Goal: Task Accomplishment & Management: Manage account settings

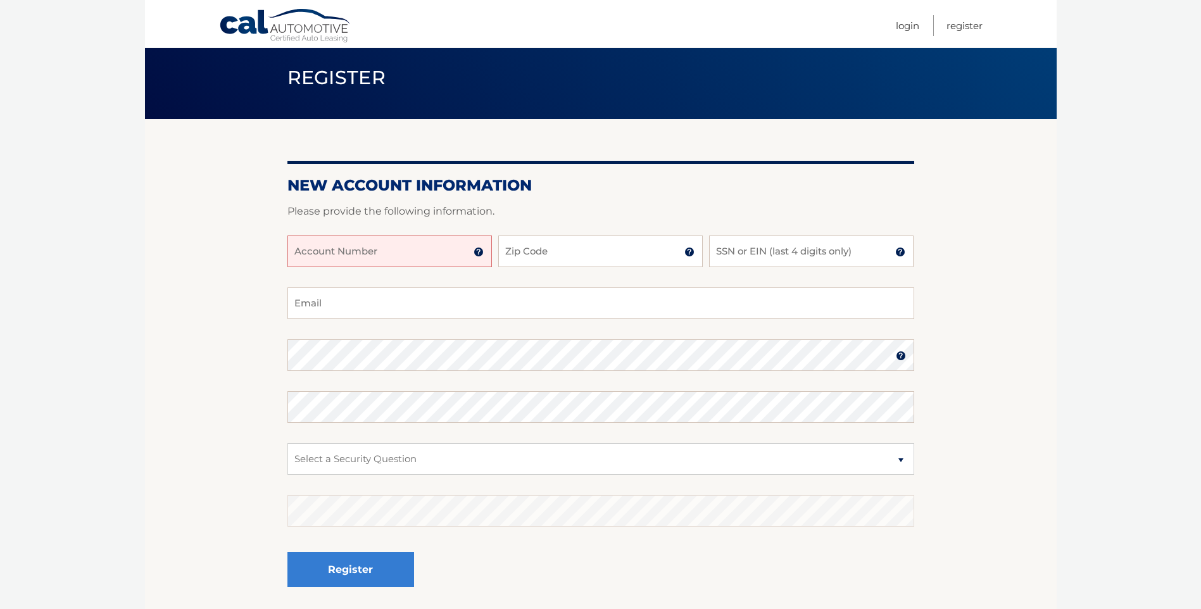
scroll to position [63, 0]
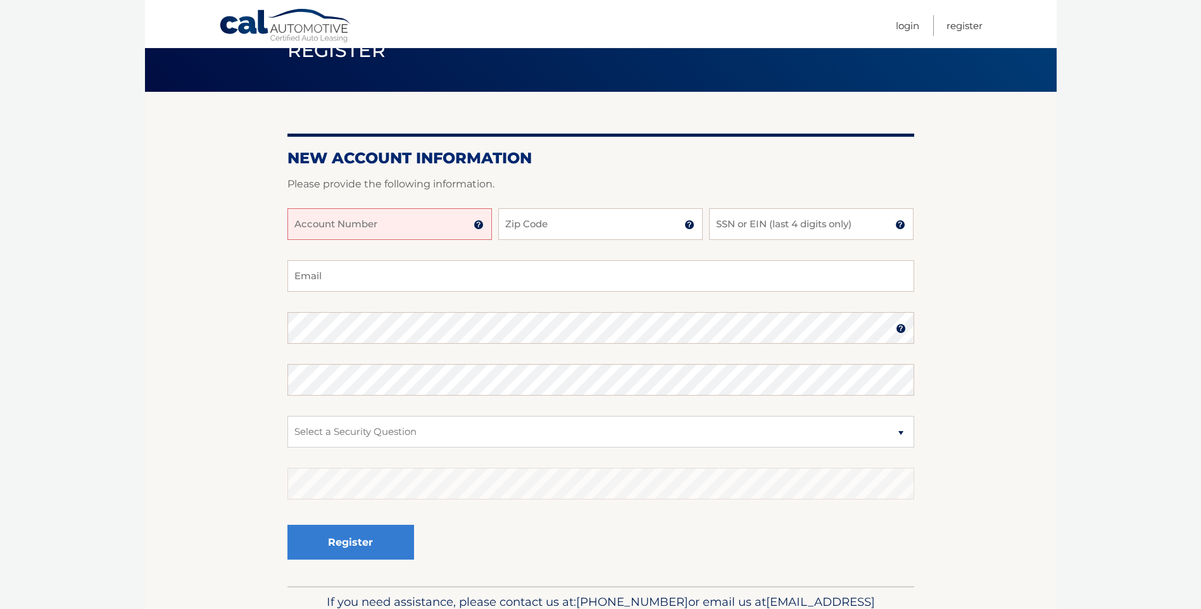
click at [459, 227] on input "Account Number" at bounding box center [389, 224] width 205 height 32
type input "44455982162"
click at [534, 230] on input "Zip Code" at bounding box center [600, 224] width 205 height 32
type input "11793"
click at [754, 227] on input "SSN or EIN (last 4 digits only)" at bounding box center [811, 224] width 205 height 32
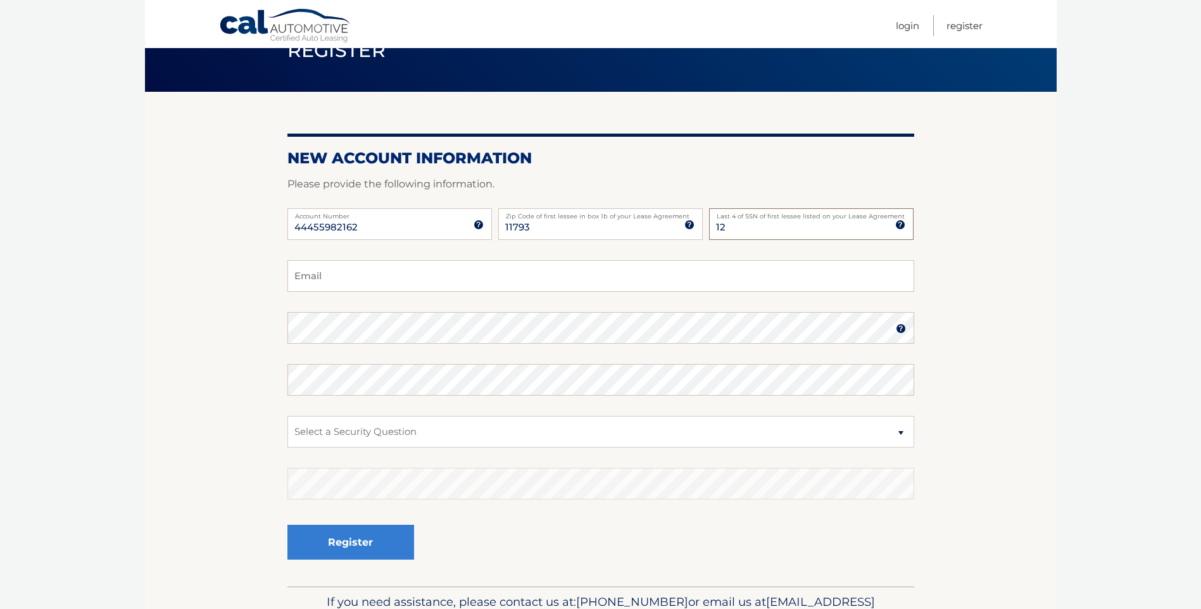
type input "1"
type input "6781"
click at [578, 269] on input "Email" at bounding box center [600, 276] width 627 height 32
type input "[EMAIL_ADDRESS][DOMAIN_NAME]"
click at [900, 435] on select "Select a Security Question What was the name of your elementary school? What is…" at bounding box center [600, 432] width 627 height 32
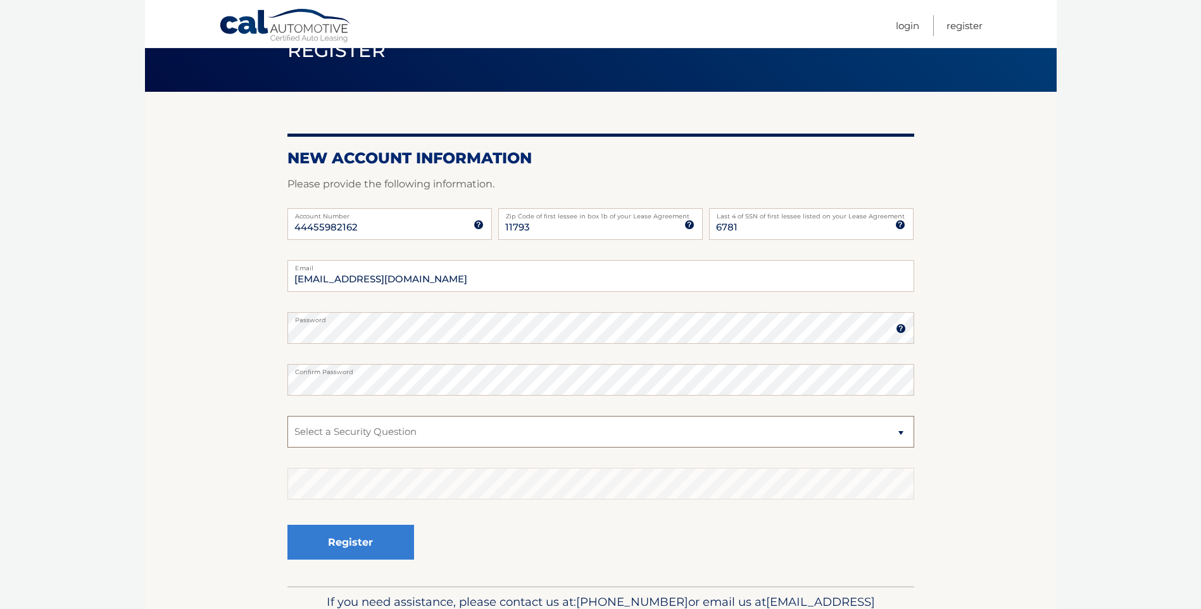
select select "1"
click at [287, 416] on select "Select a Security Question What was the name of your elementary school? What is…" at bounding box center [600, 432] width 627 height 32
click at [342, 543] on button "Register" at bounding box center [350, 542] width 127 height 35
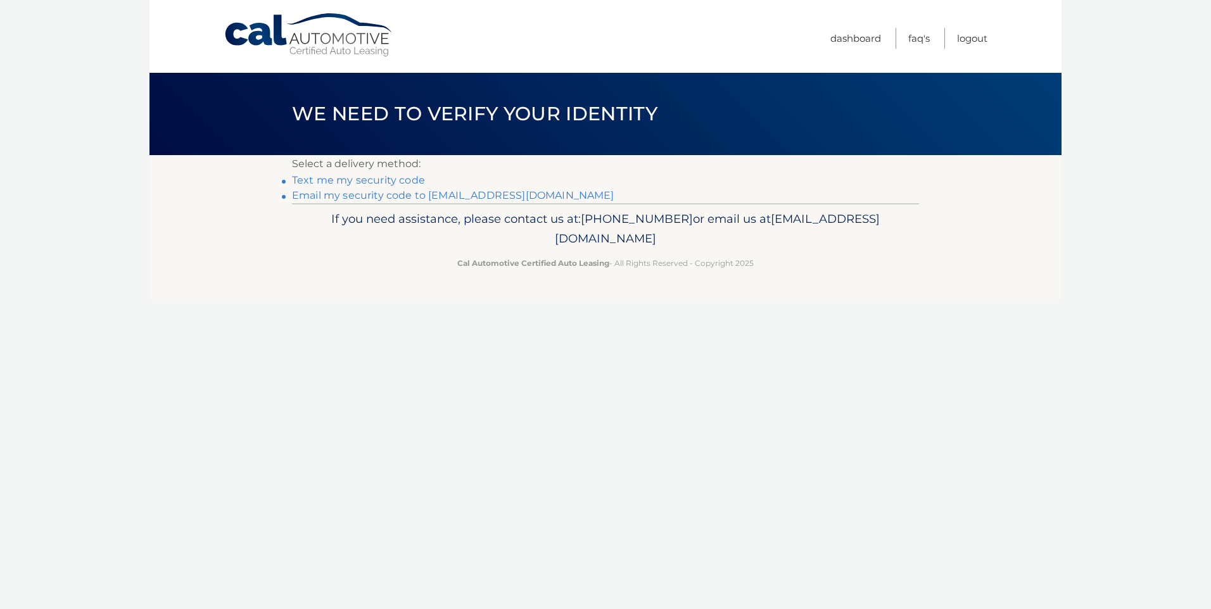
click at [368, 198] on link "Email my security code to [EMAIL_ADDRESS][DOMAIN_NAME]" at bounding box center [453, 195] width 322 height 12
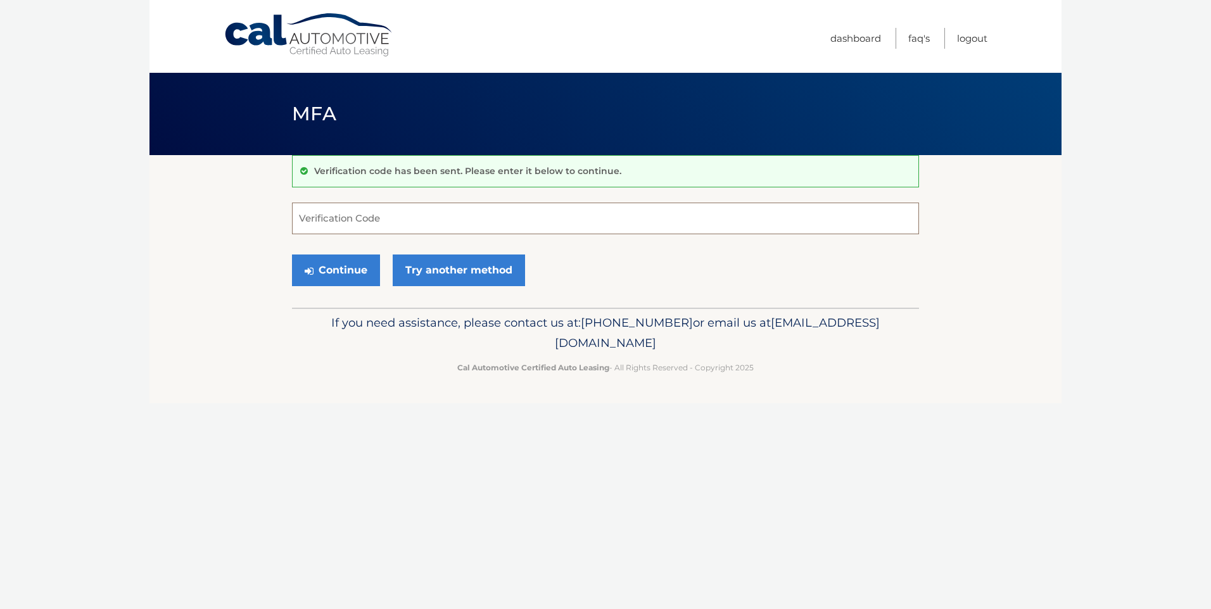
click at [364, 216] on input "Verification Code" at bounding box center [605, 219] width 627 height 32
paste input "785277"
click at [338, 276] on button "Continue" at bounding box center [336, 271] width 88 height 32
click at [347, 225] on input "785277" at bounding box center [605, 219] width 627 height 32
type input "7"
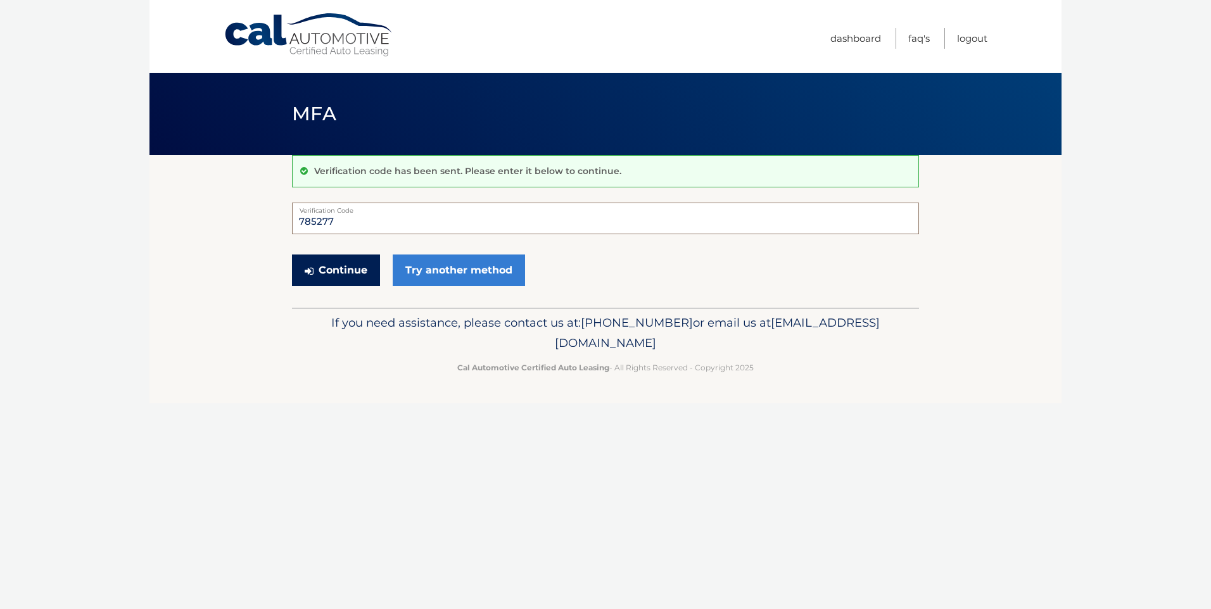
type input "785277"
click at [328, 265] on button "Continue" at bounding box center [336, 271] width 88 height 32
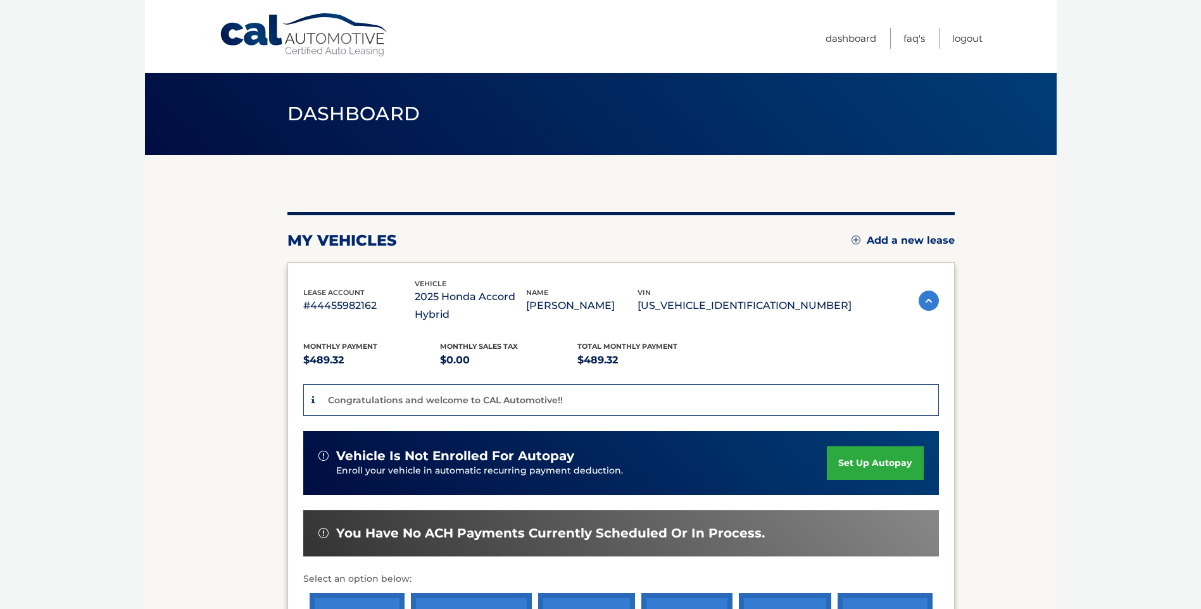
click at [896, 461] on link "set up autopay" at bounding box center [875, 463] width 96 height 34
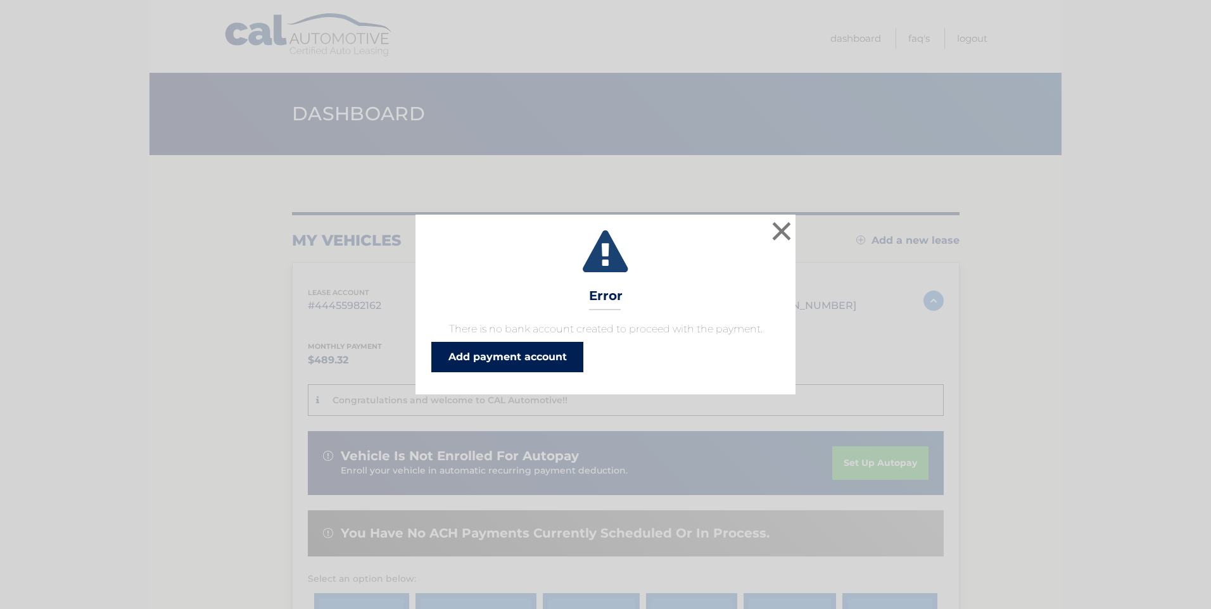
click at [538, 354] on link "Add payment account" at bounding box center [507, 357] width 152 height 30
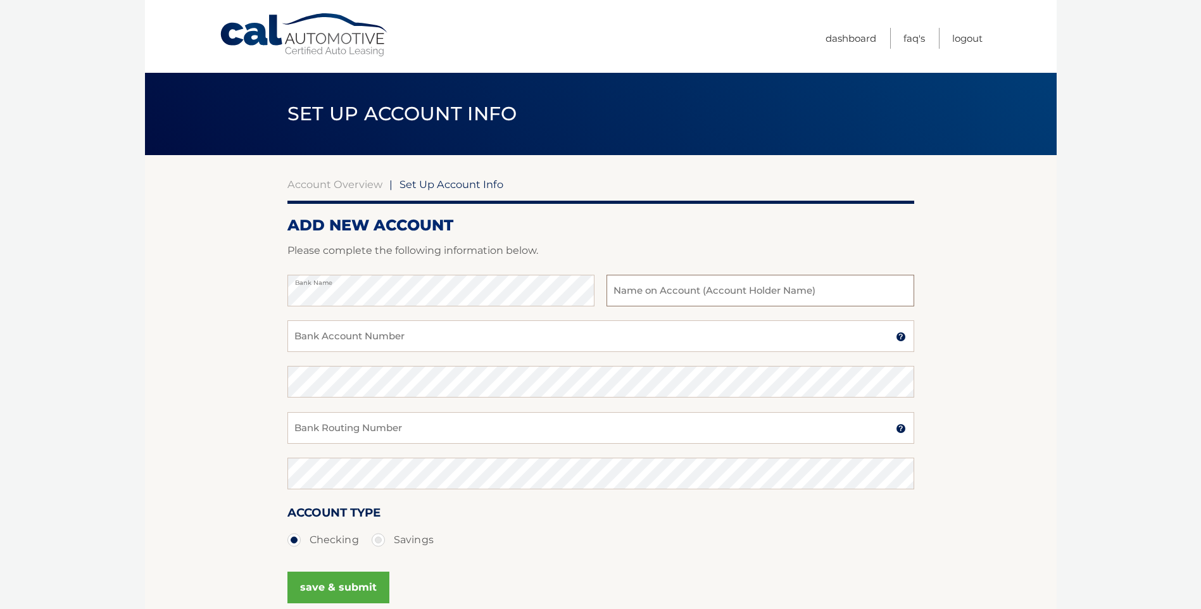
click at [638, 290] on input "text" at bounding box center [760, 291] width 307 height 32
type input "[PERSON_NAME]"
click at [414, 331] on input "Bank Account Number" at bounding box center [600, 336] width 627 height 32
type input "226071033"
click at [335, 430] on input "Bank Routing Number" at bounding box center [600, 428] width 627 height 32
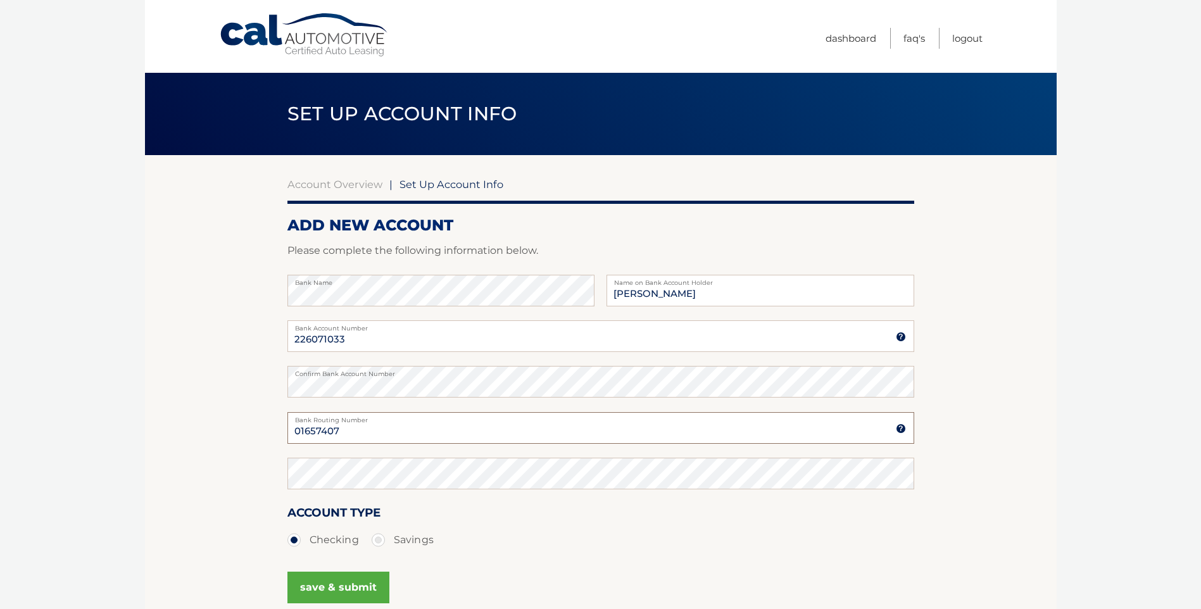
type input "01657407"
click at [899, 429] on img at bounding box center [901, 429] width 10 height 10
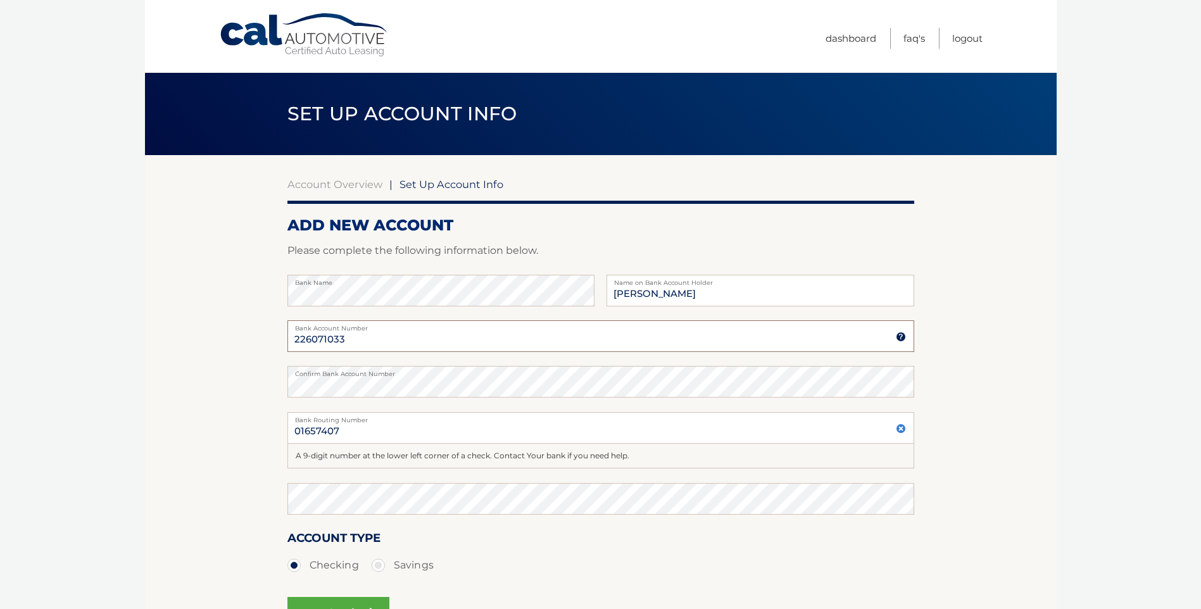
click at [354, 340] on input "226071033" at bounding box center [600, 336] width 627 height 32
click at [900, 336] on img at bounding box center [901, 337] width 10 height 10
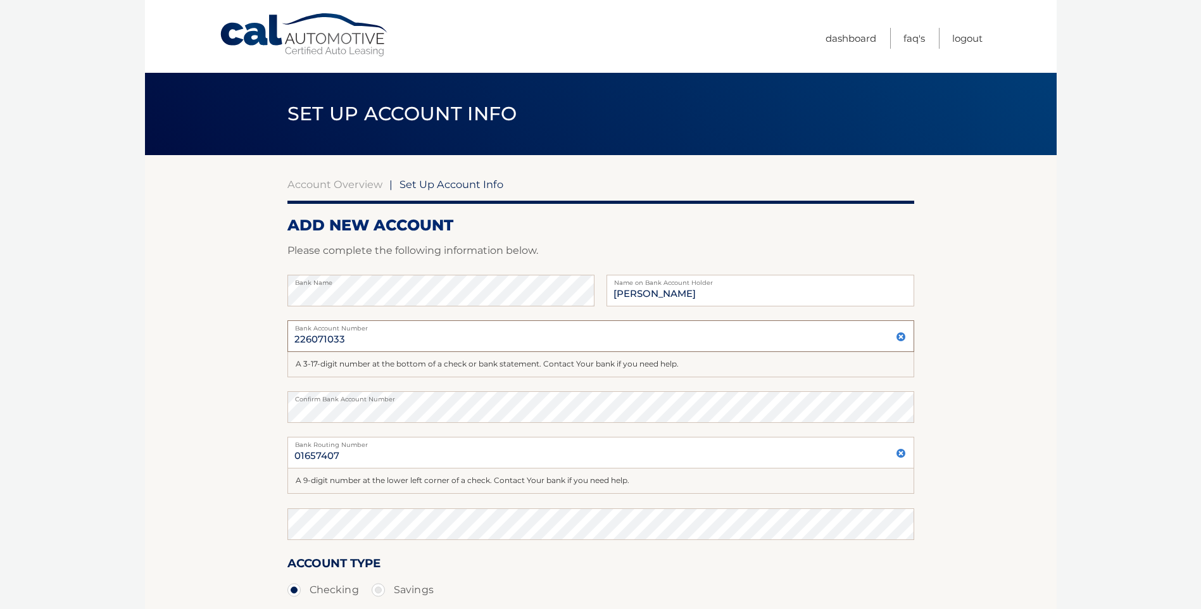
click at [357, 339] on input "226071033" at bounding box center [600, 336] width 627 height 32
type input "2"
click at [325, 334] on input "Bank Account Number" at bounding box center [600, 336] width 627 height 32
type input "016574007"
click at [349, 458] on input "01657407" at bounding box center [600, 453] width 627 height 32
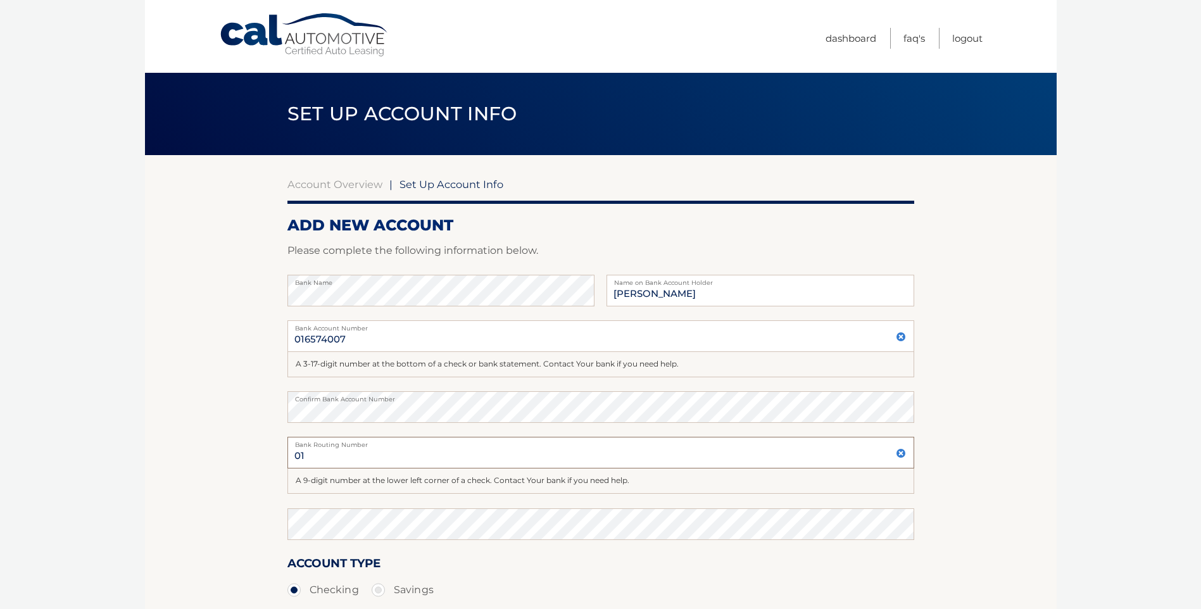
type input "0"
type input "226071033"
click at [1006, 493] on section "Account Overview | Set Up Account Info ADD NEW ACCOUNT Please complete the foll…" at bounding box center [601, 422] width 912 height 534
click at [434, 362] on div "A 3-17-digit number at the bottom of a check or bank statement. Contact Your ba…" at bounding box center [600, 364] width 627 height 25
click at [378, 339] on input "016574007" at bounding box center [600, 336] width 627 height 32
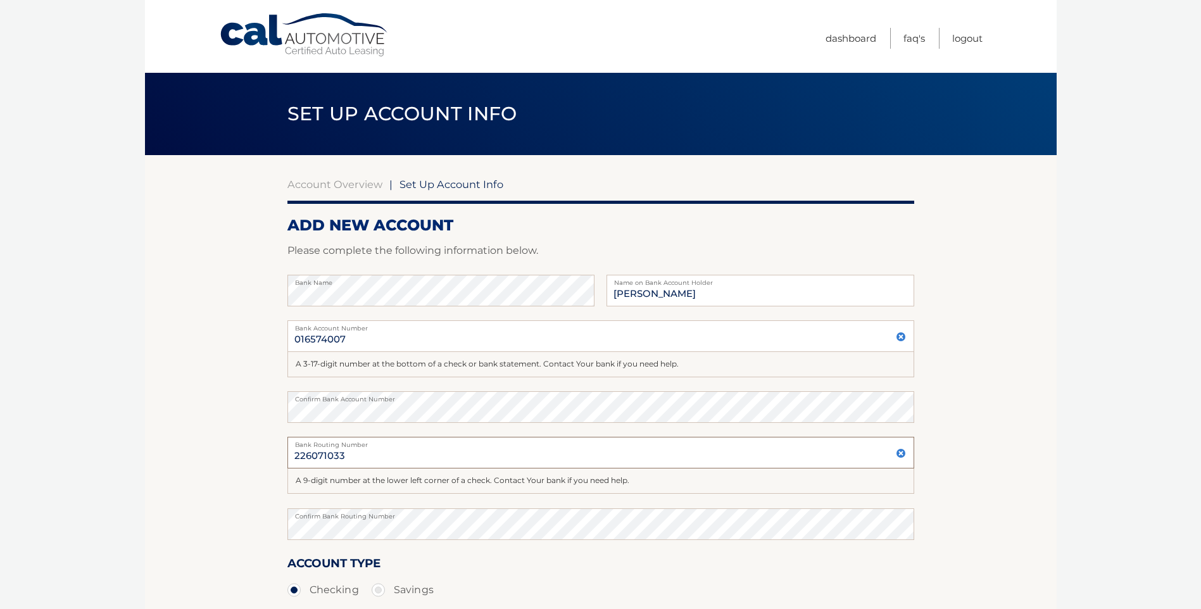
click at [414, 451] on input "226071033" at bounding box center [600, 453] width 627 height 32
click at [1028, 484] on section "Account Overview | Set Up Account Info ADD NEW ACCOUNT Please complete the foll…" at bounding box center [601, 422] width 912 height 534
click at [338, 338] on input "016574007" at bounding box center [600, 336] width 627 height 32
click at [400, 343] on input "01657407" at bounding box center [600, 336] width 627 height 32
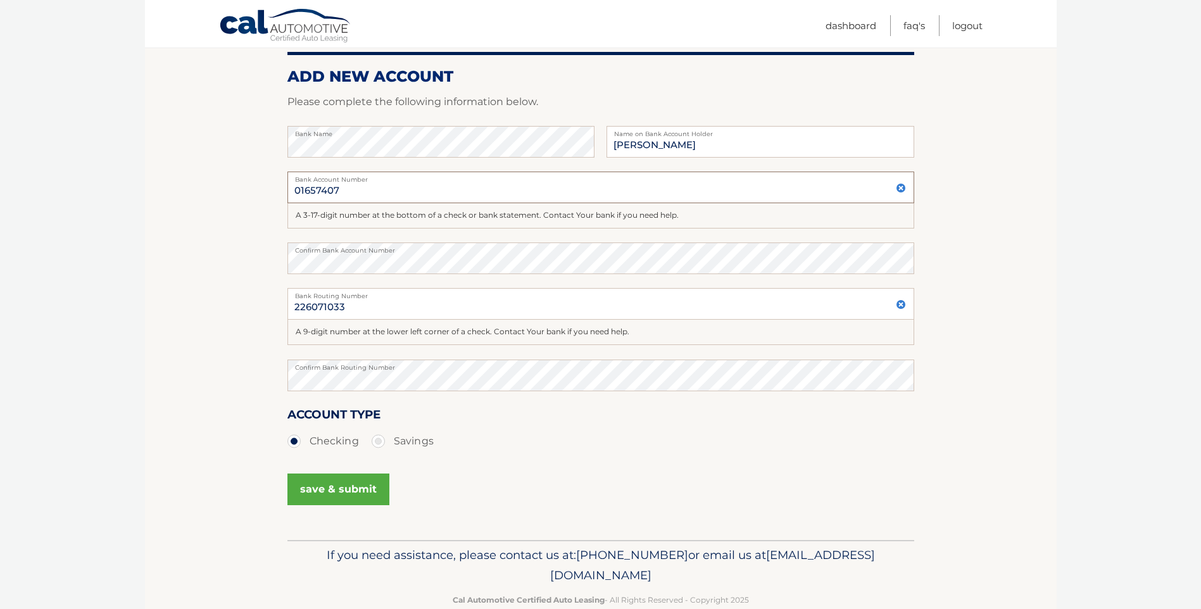
scroll to position [175, 0]
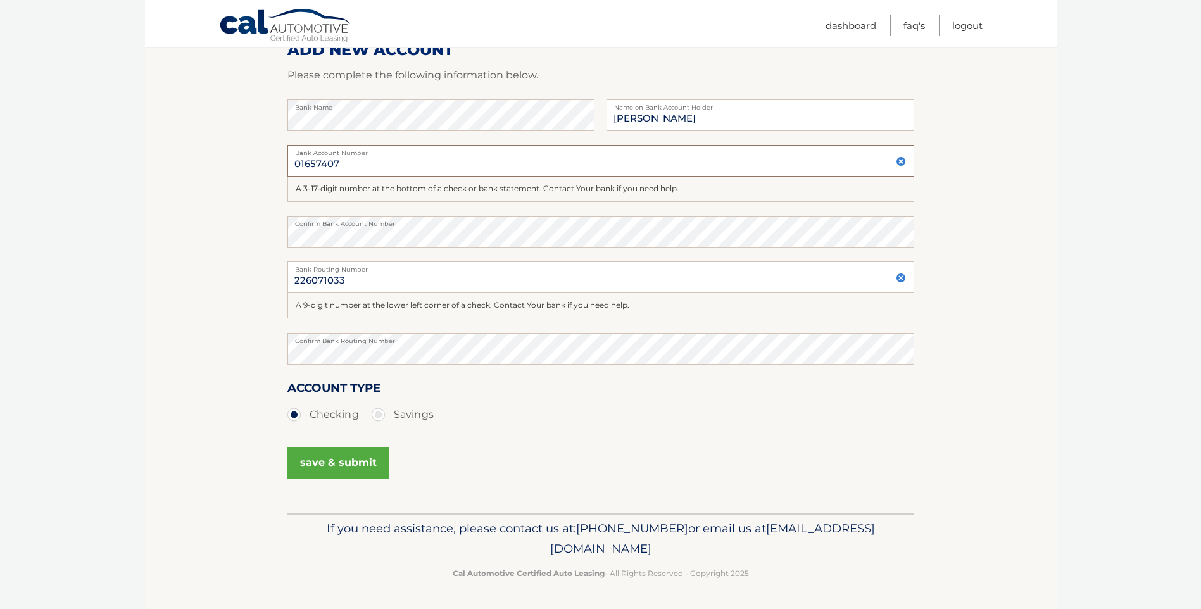
type input "01657407"
click at [319, 453] on button "save & submit" at bounding box center [338, 463] width 102 height 32
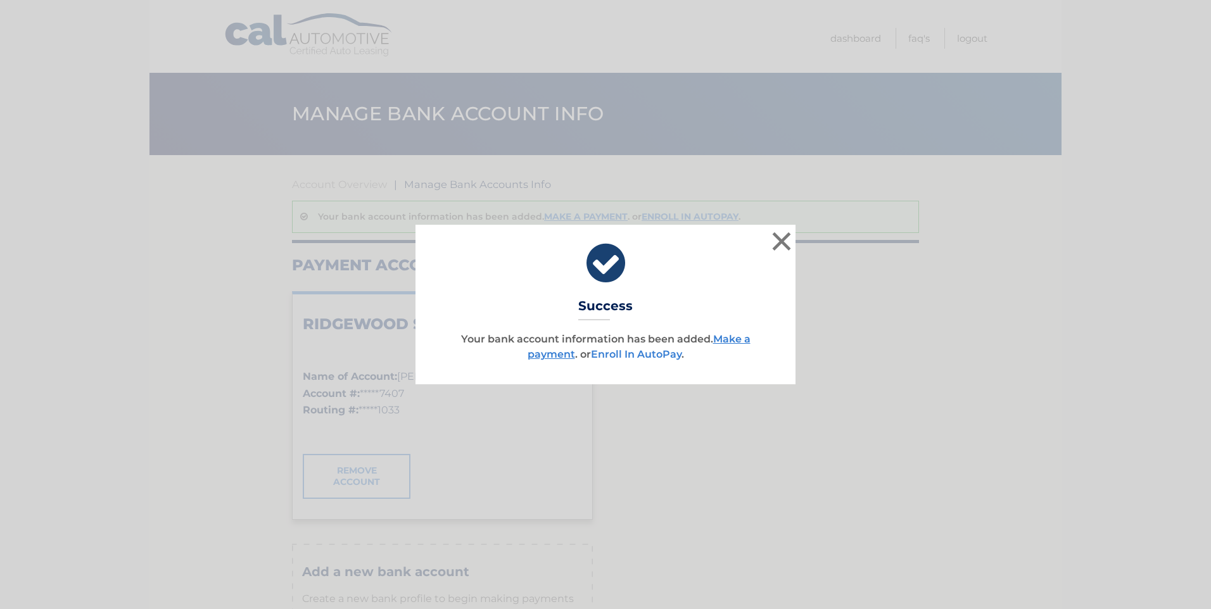
click at [654, 356] on link "Enroll In AutoPay" at bounding box center [636, 354] width 91 height 12
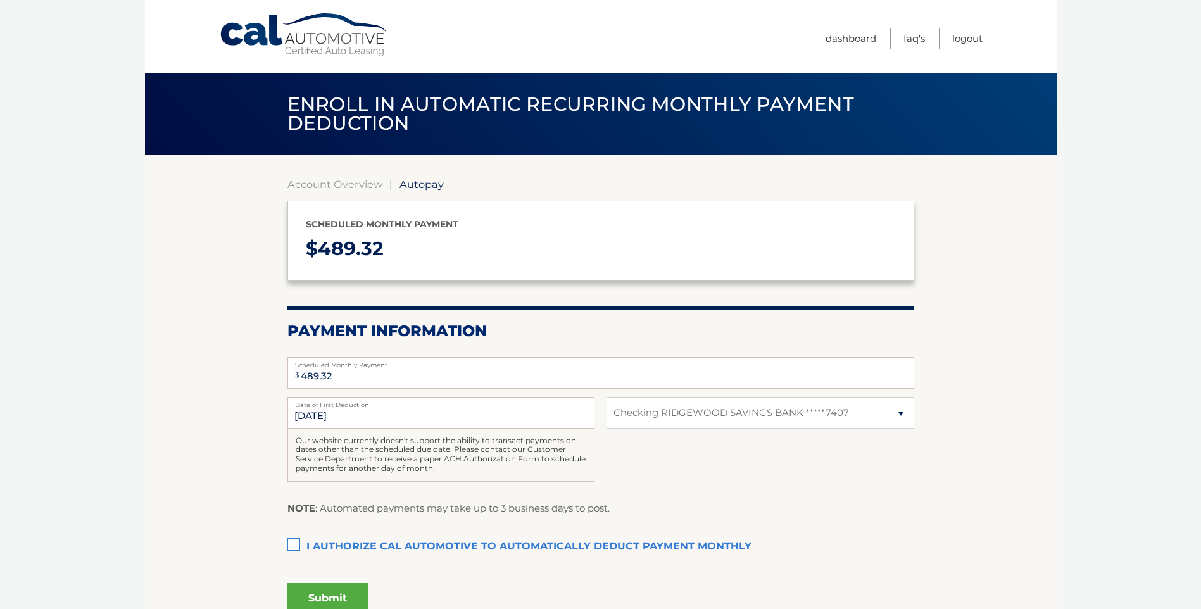
select select "NmU3MTdmYjUtYTA3OS00ZmY5LTlhMDgtNTliZGNmNmMxMzJh"
click at [298, 417] on input "9/1/2025" at bounding box center [440, 413] width 307 height 32
click at [448, 408] on input "9/1/2025" at bounding box center [440, 413] width 307 height 32
click at [338, 414] on input "9/1/2025" at bounding box center [440, 413] width 307 height 32
click at [295, 543] on label "I authorize cal automotive to automatically deduct payment monthly This checkbo…" at bounding box center [600, 546] width 627 height 25
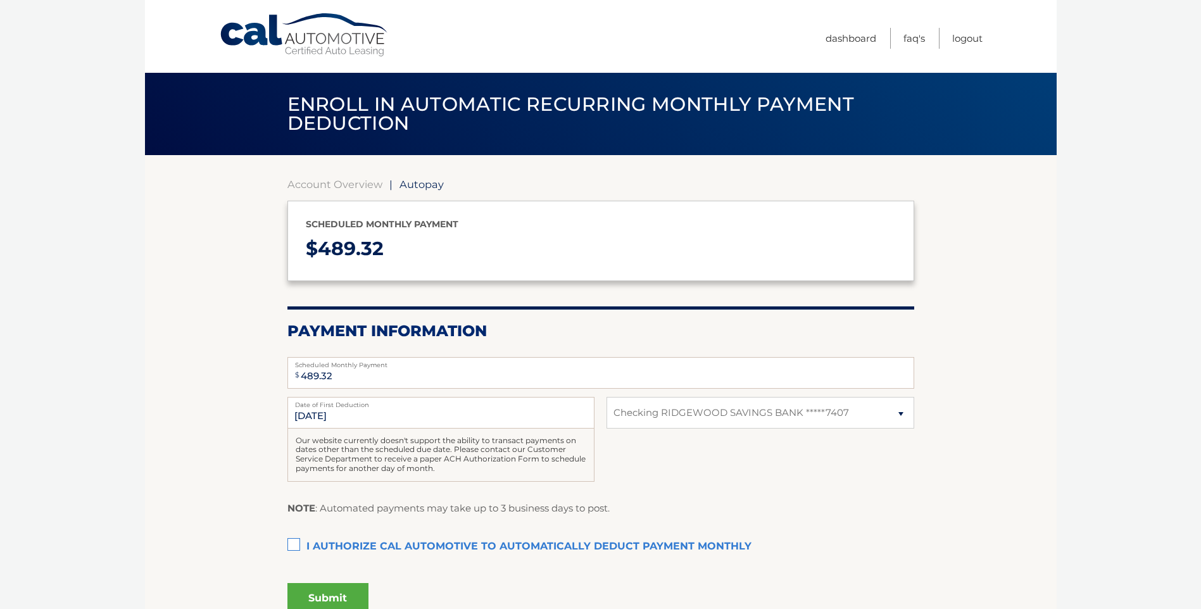
click at [0, 0] on input "I authorize cal automotive to automatically deduct payment monthly This checkbo…" at bounding box center [0, 0] width 0 height 0
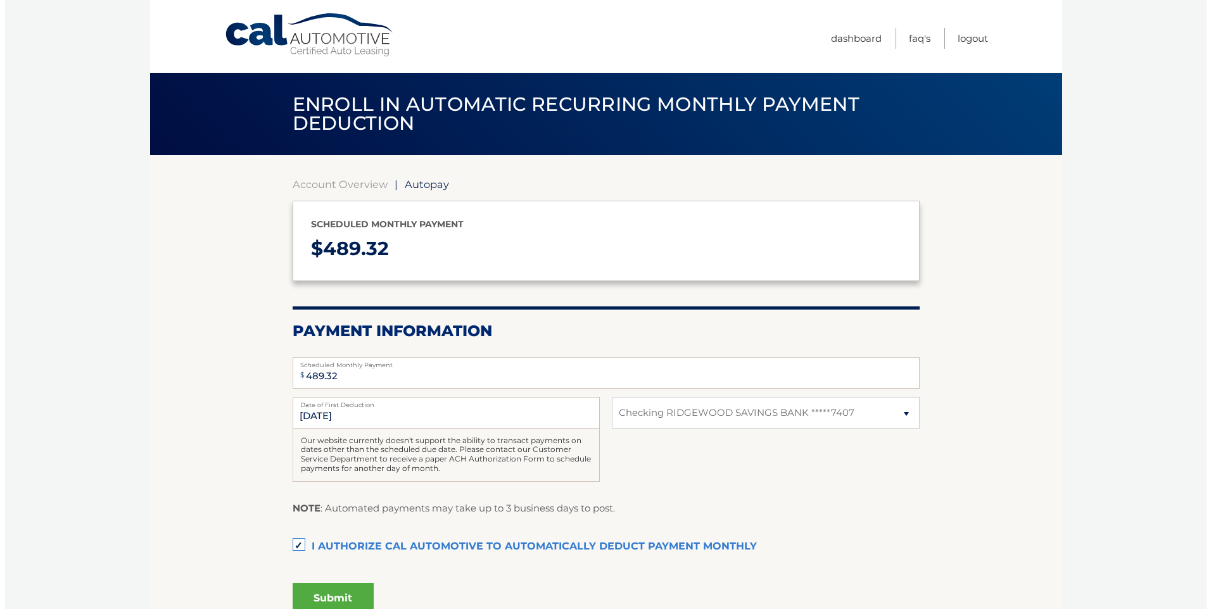
scroll to position [63, 0]
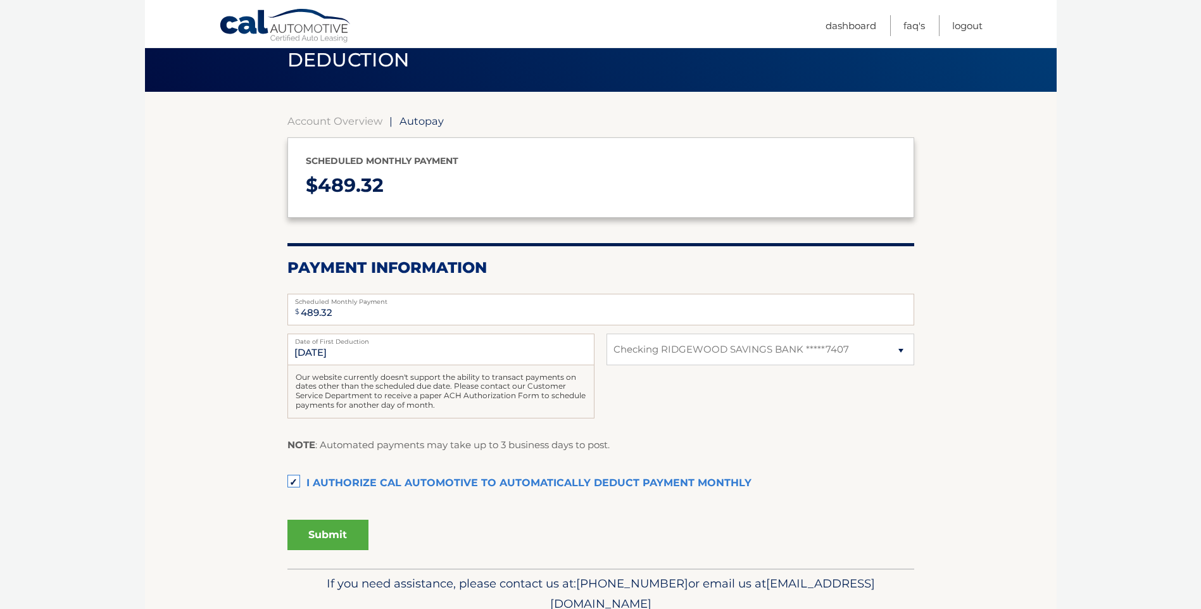
click at [311, 530] on button "Submit" at bounding box center [327, 535] width 81 height 30
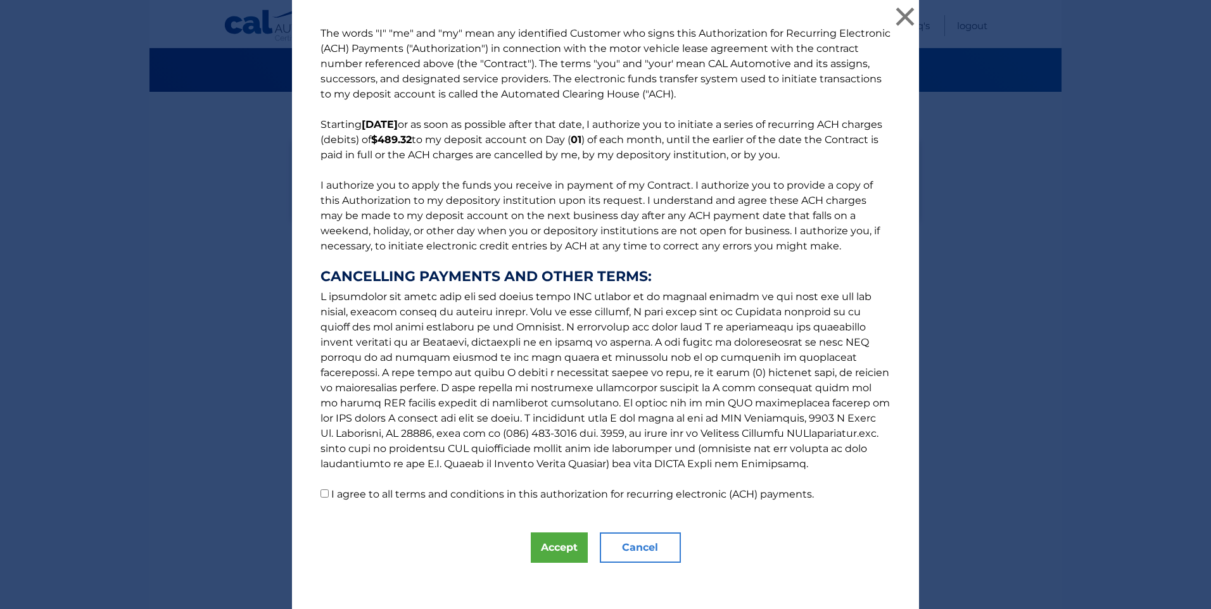
click at [320, 493] on input "I agree to all terms and conditions in this authorization for recurring electro…" at bounding box center [324, 493] width 8 height 8
checkbox input "true"
click at [562, 548] on button "Accept" at bounding box center [559, 548] width 57 height 30
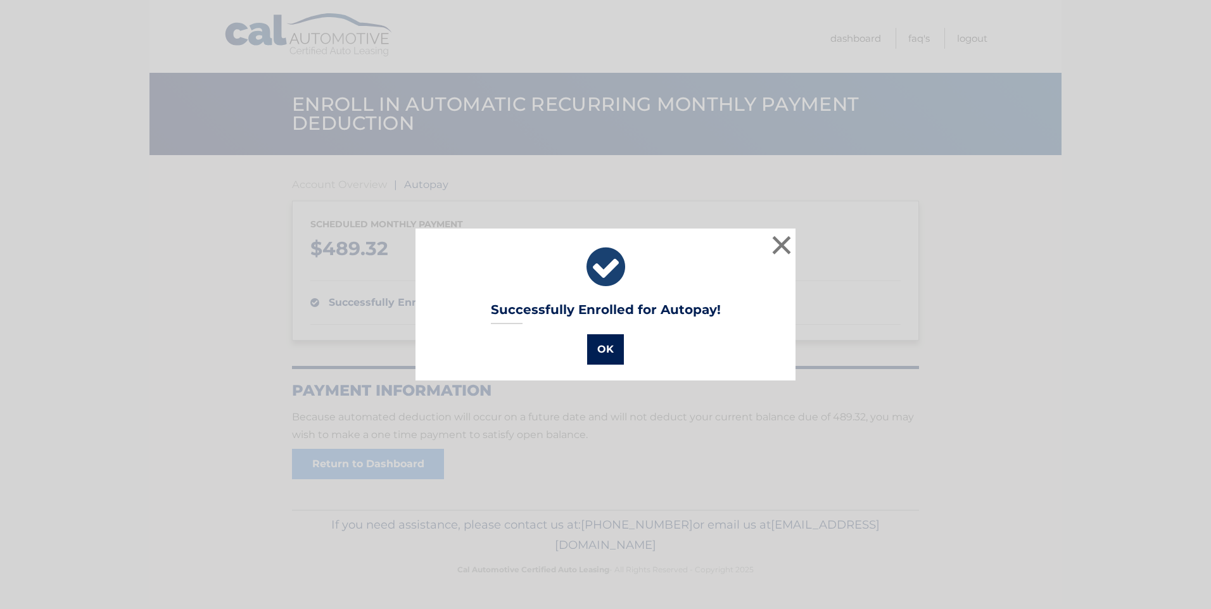
click at [593, 349] on button "OK" at bounding box center [605, 349] width 37 height 30
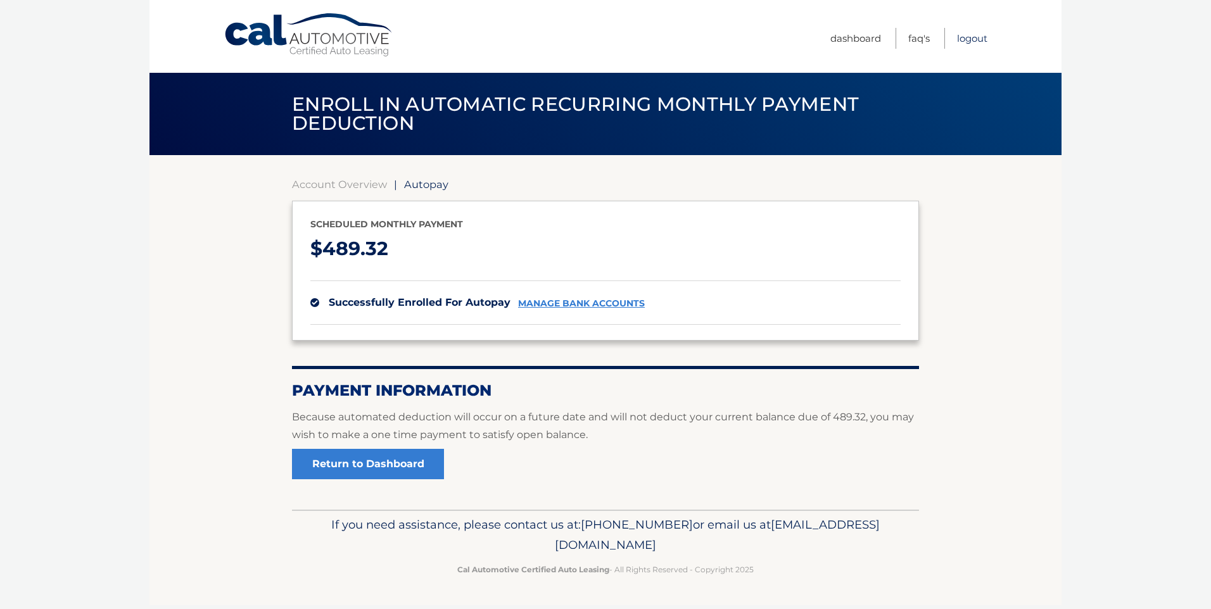
click at [979, 37] on link "Logout" at bounding box center [972, 38] width 30 height 21
